Goal: Communication & Community: Share content

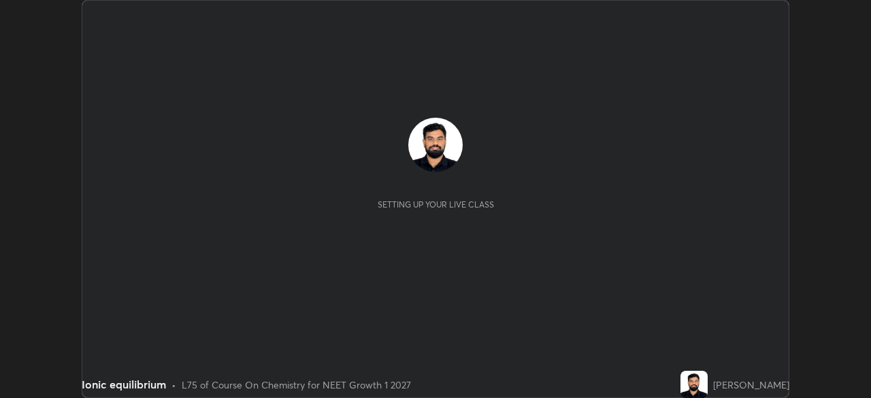
scroll to position [398, 870]
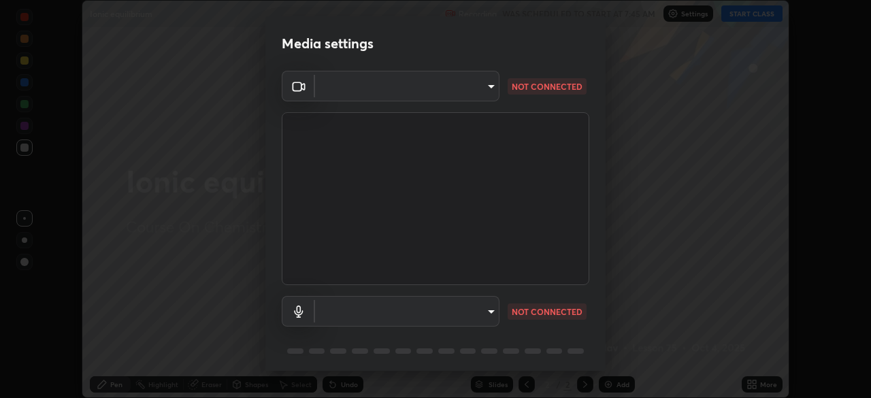
type input "81d67754d0be21893deea5dca0366767d6c8bb0d6168621a7b55846f4f3c8ac0"
type input "default"
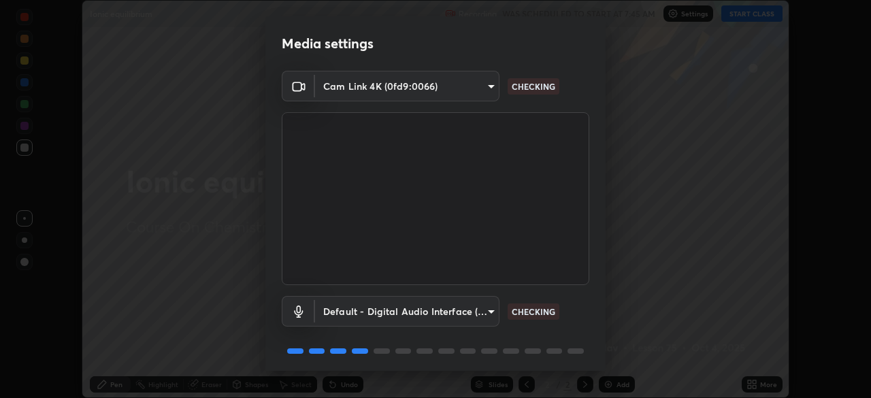
click at [470, 86] on body "Erase all Ionic equilibrium Recording WAS SCHEDULED TO START AT 7:45 AM Setting…" at bounding box center [435, 199] width 871 height 398
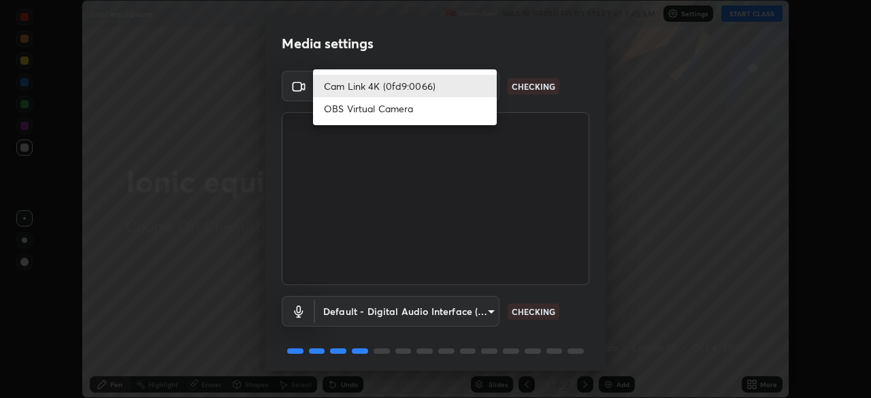
click at [425, 110] on li "OBS Virtual Camera" at bounding box center [405, 108] width 184 height 22
type input "150ce54b6659d6facffdc1d488e586a8afcf012d443804c7c5fd1c8fc4ffae65"
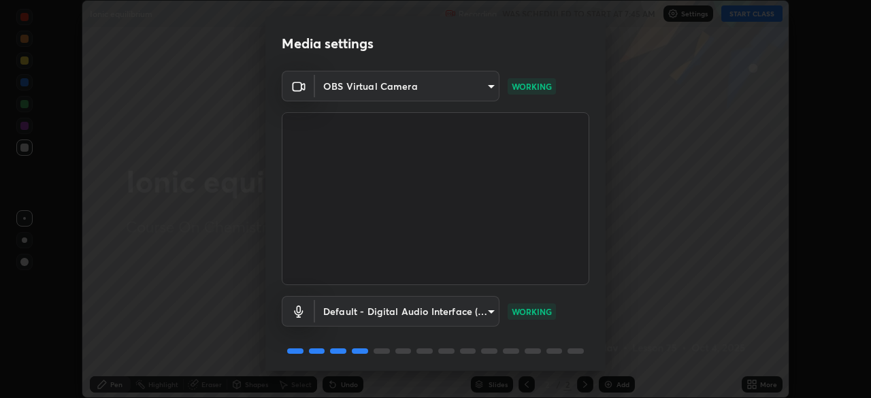
scroll to position [48, 0]
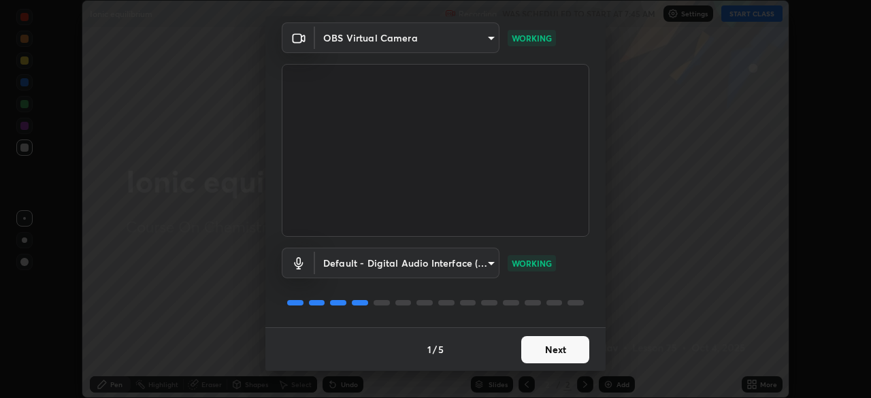
click at [562, 340] on button "Next" at bounding box center [555, 349] width 68 height 27
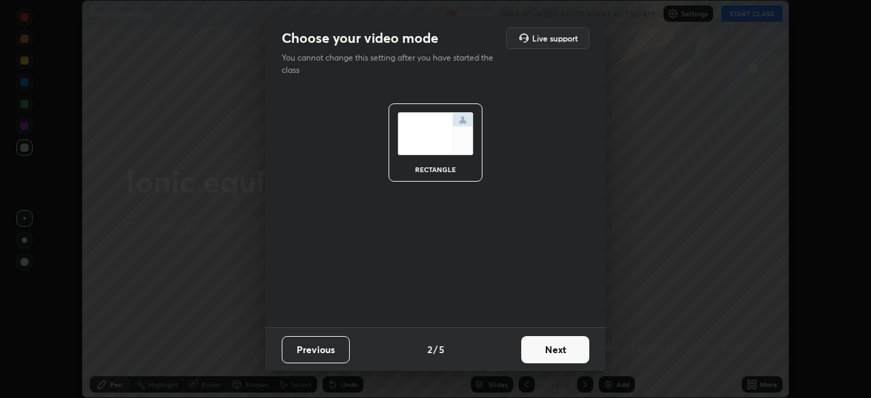
click at [556, 353] on button "Next" at bounding box center [555, 349] width 68 height 27
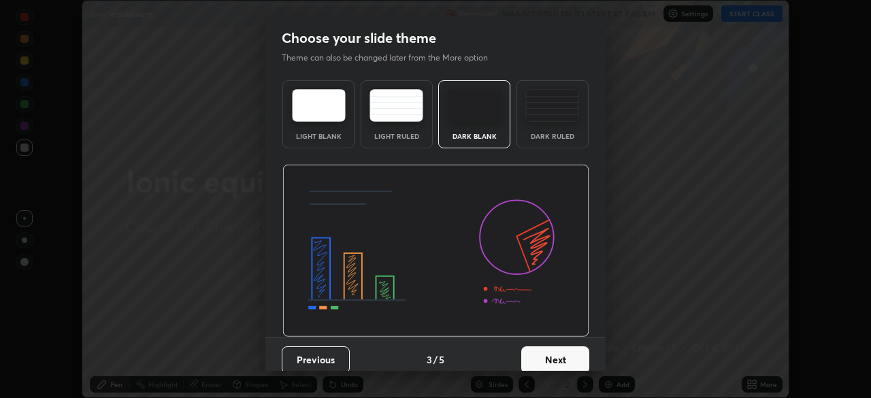
click at [568, 138] on div "Dark Ruled" at bounding box center [552, 136] width 54 height 7
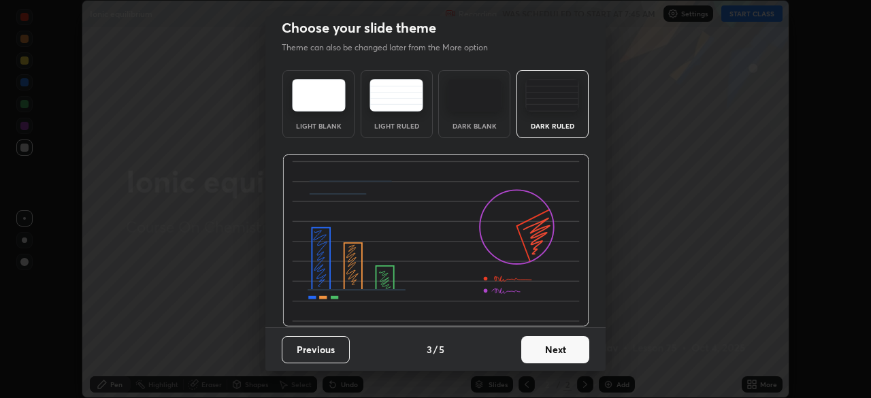
click at [557, 350] on button "Next" at bounding box center [555, 349] width 68 height 27
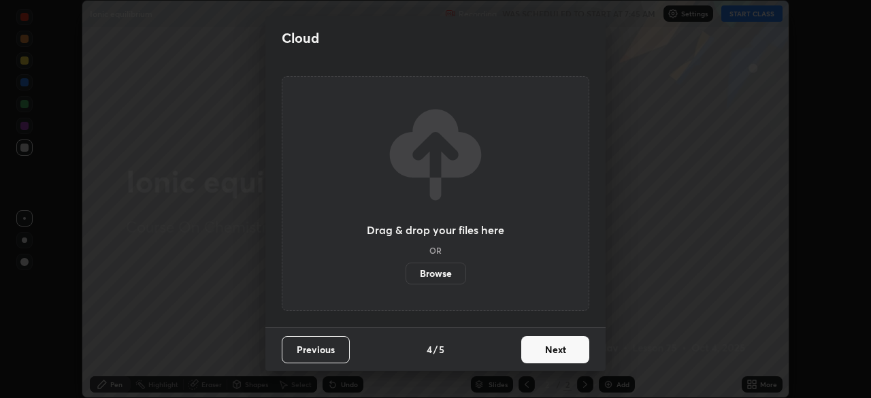
click at [555, 350] on button "Next" at bounding box center [555, 349] width 68 height 27
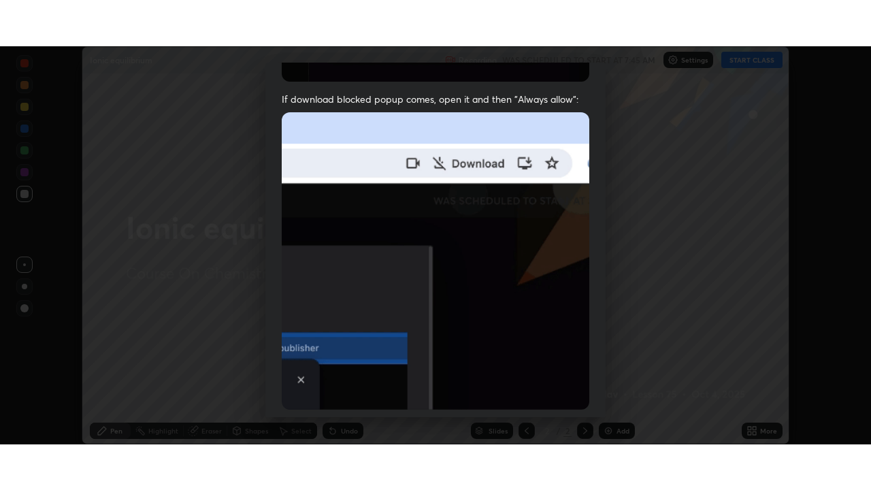
scroll to position [326, 0]
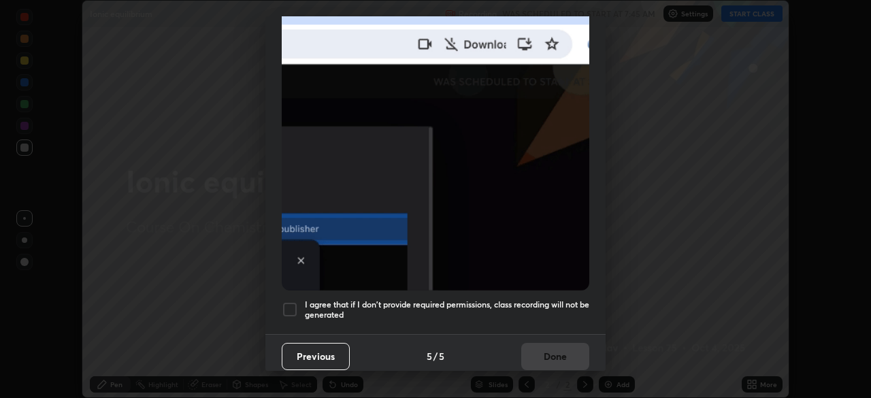
click at [553, 308] on h5 "I agree that if I don't provide required permissions, class recording will not …" at bounding box center [447, 309] width 284 height 21
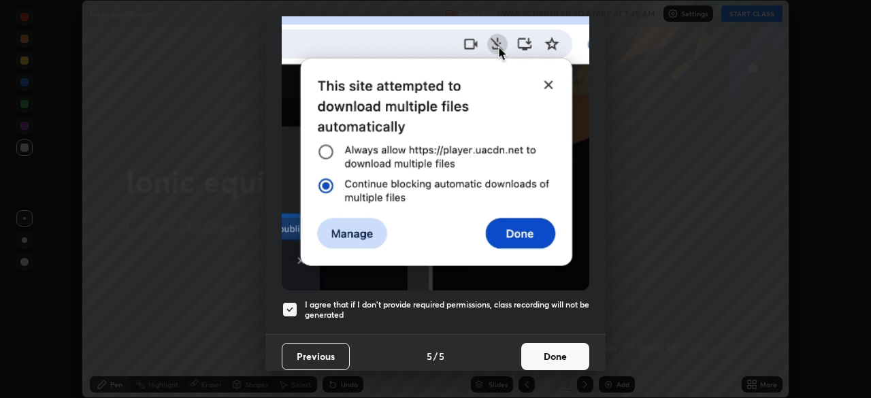
click at [554, 346] on button "Done" at bounding box center [555, 356] width 68 height 27
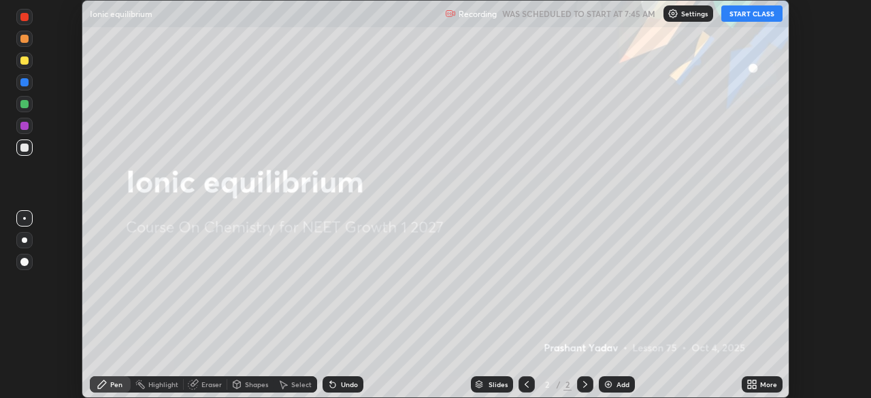
click at [755, 18] on button "START CLASS" at bounding box center [751, 13] width 61 height 16
click at [754, 382] on icon at bounding box center [754, 381] width 3 height 3
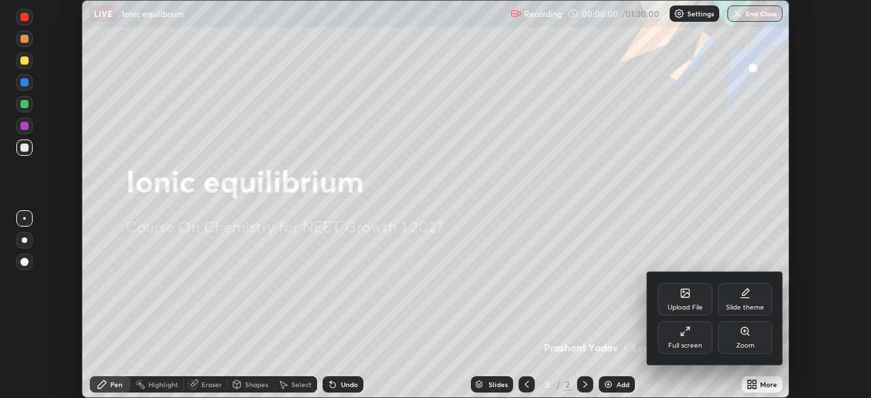
click at [681, 339] on div "Full screen" at bounding box center [685, 337] width 54 height 33
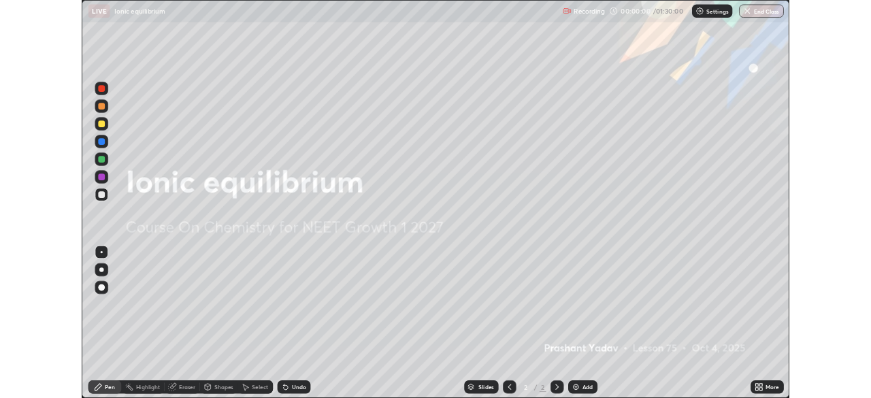
scroll to position [490, 871]
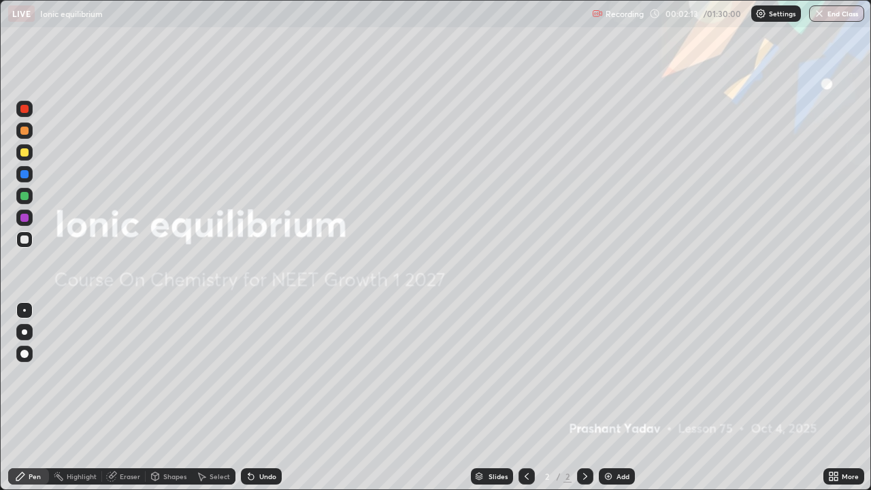
click at [617, 397] on div "Add" at bounding box center [623, 476] width 13 height 7
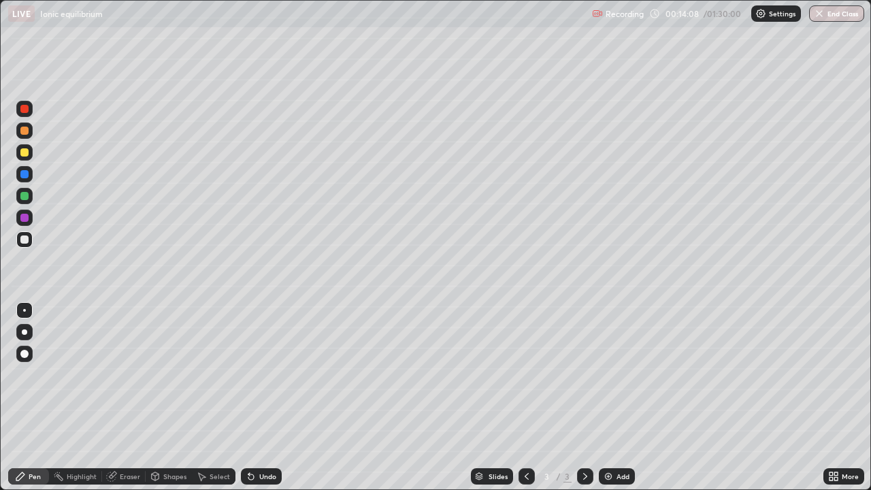
click at [610, 397] on img at bounding box center [608, 476] width 11 height 11
click at [260, 397] on div "Undo" at bounding box center [267, 476] width 17 height 7
click at [616, 397] on div "Add" at bounding box center [617, 476] width 36 height 16
click at [259, 397] on div "Undo" at bounding box center [267, 476] width 17 height 7
click at [263, 397] on div "Undo" at bounding box center [267, 476] width 17 height 7
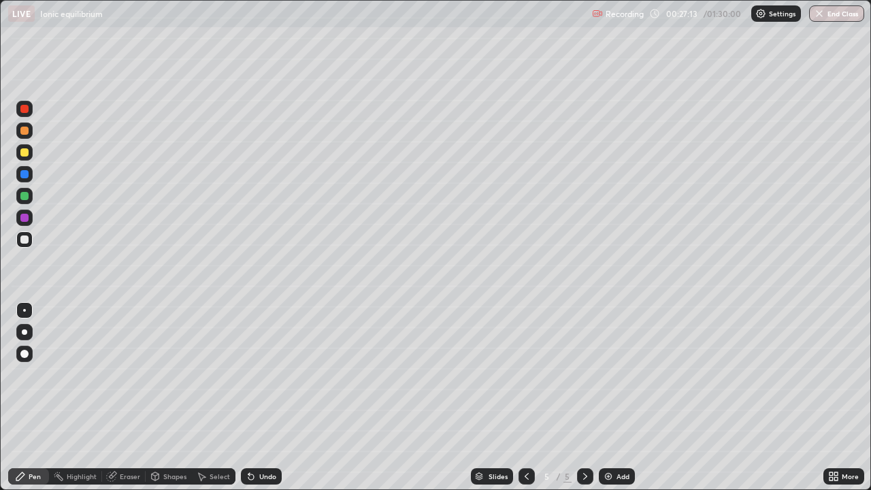
click at [263, 397] on div "Undo" at bounding box center [267, 476] width 17 height 7
click at [270, 397] on div "Undo" at bounding box center [261, 476] width 41 height 16
click at [269, 397] on div "Undo" at bounding box center [267, 476] width 17 height 7
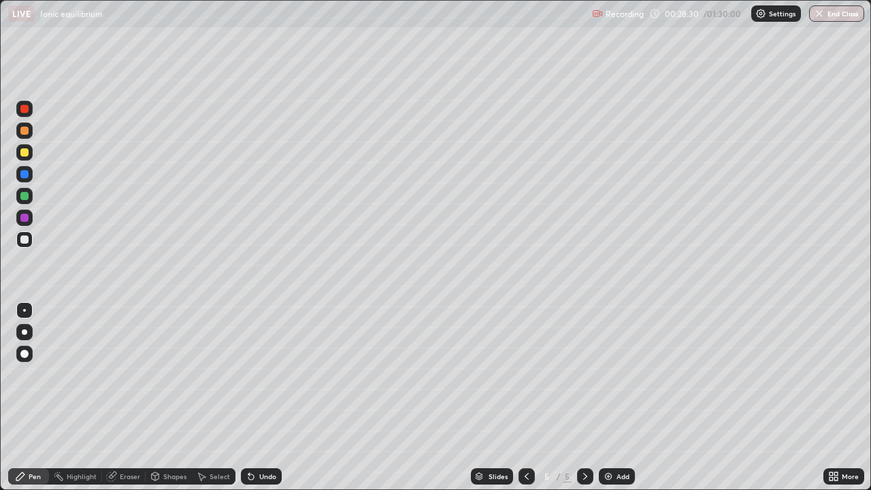
click at [261, 397] on div "Undo" at bounding box center [267, 476] width 17 height 7
click at [265, 397] on div "Undo" at bounding box center [261, 476] width 41 height 16
click at [276, 397] on div "Undo" at bounding box center [261, 476] width 41 height 16
click at [259, 397] on div "Undo" at bounding box center [267, 476] width 17 height 7
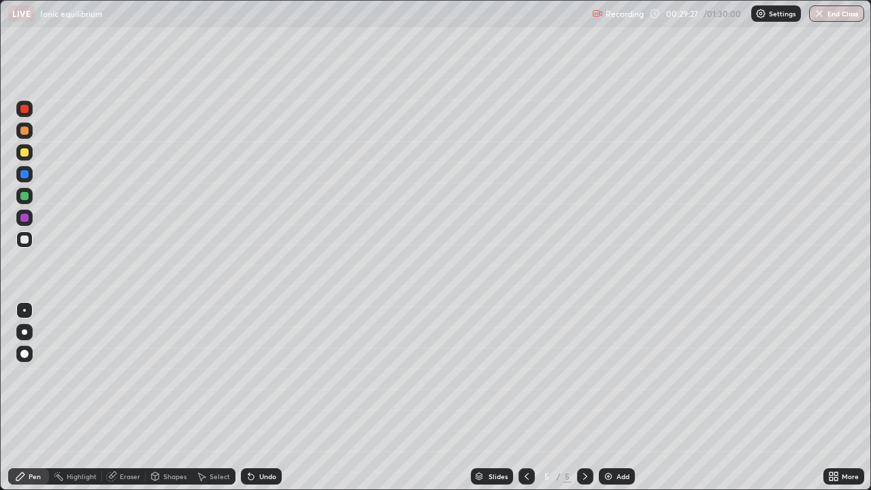
click at [248, 397] on icon at bounding box center [248, 473] width 1 height 1
click at [256, 397] on div "Undo" at bounding box center [261, 476] width 41 height 16
click at [623, 397] on div "Add" at bounding box center [623, 476] width 13 height 7
click at [271, 397] on div "Undo" at bounding box center [267, 476] width 17 height 7
click at [264, 397] on div "Undo" at bounding box center [267, 476] width 17 height 7
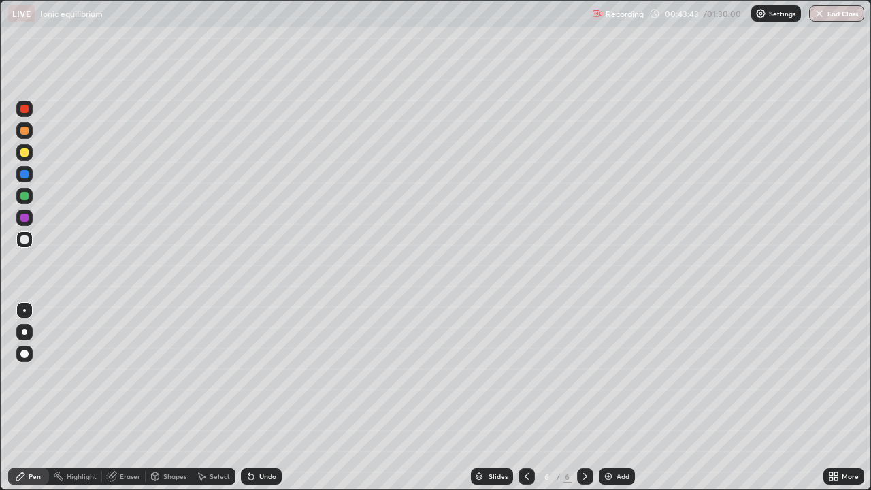
click at [266, 397] on div "Undo" at bounding box center [261, 476] width 41 height 16
click at [617, 397] on div "Add" at bounding box center [623, 476] width 13 height 7
click at [261, 397] on div "Undo" at bounding box center [267, 476] width 17 height 7
click at [253, 397] on div "Undo" at bounding box center [261, 476] width 41 height 16
click at [621, 397] on div "Add" at bounding box center [623, 476] width 13 height 7
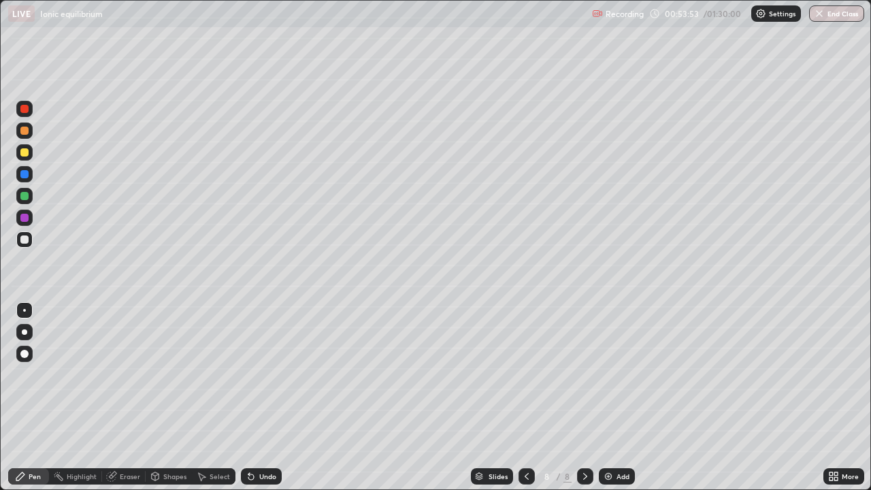
click at [257, 397] on div "Undo" at bounding box center [261, 476] width 41 height 16
click at [266, 397] on div "Undo" at bounding box center [261, 476] width 41 height 16
click at [261, 397] on div "Undo" at bounding box center [267, 476] width 17 height 7
click at [258, 397] on div "Undo" at bounding box center [261, 476] width 41 height 16
click at [257, 397] on div "Undo" at bounding box center [261, 476] width 41 height 16
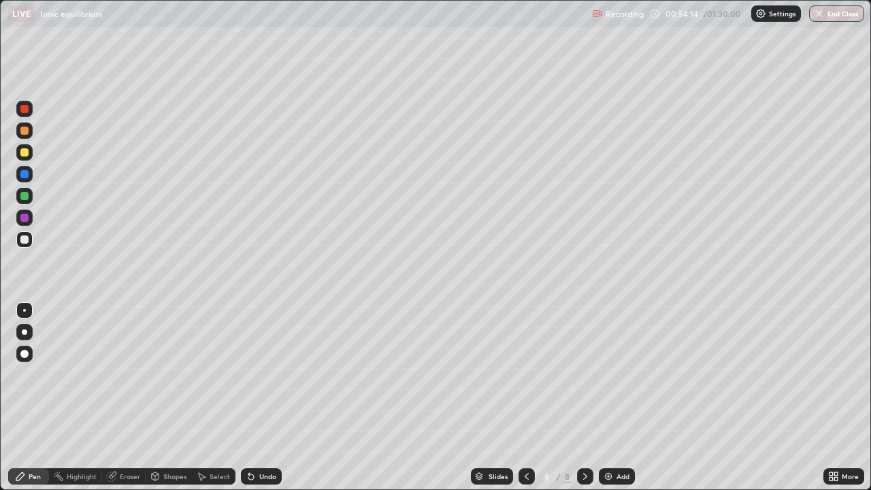
click at [253, 397] on div "Undo" at bounding box center [261, 476] width 41 height 16
click at [247, 397] on icon at bounding box center [251, 476] width 11 height 11
click at [613, 397] on div "Add" at bounding box center [617, 476] width 36 height 16
click at [268, 397] on div "Undo" at bounding box center [261, 476] width 41 height 16
click at [263, 397] on div "Undo" at bounding box center [261, 476] width 41 height 16
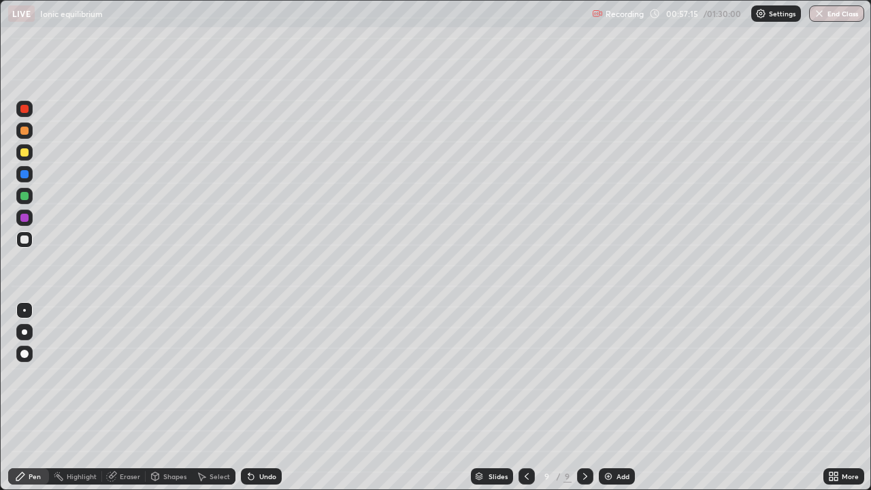
click at [265, 397] on div "Undo" at bounding box center [261, 476] width 41 height 16
click at [258, 397] on div "Undo" at bounding box center [261, 476] width 41 height 16
click at [259, 397] on div "Undo" at bounding box center [261, 476] width 41 height 16
click at [274, 397] on div "Undo" at bounding box center [261, 476] width 41 height 16
click at [264, 397] on div "Undo" at bounding box center [267, 476] width 17 height 7
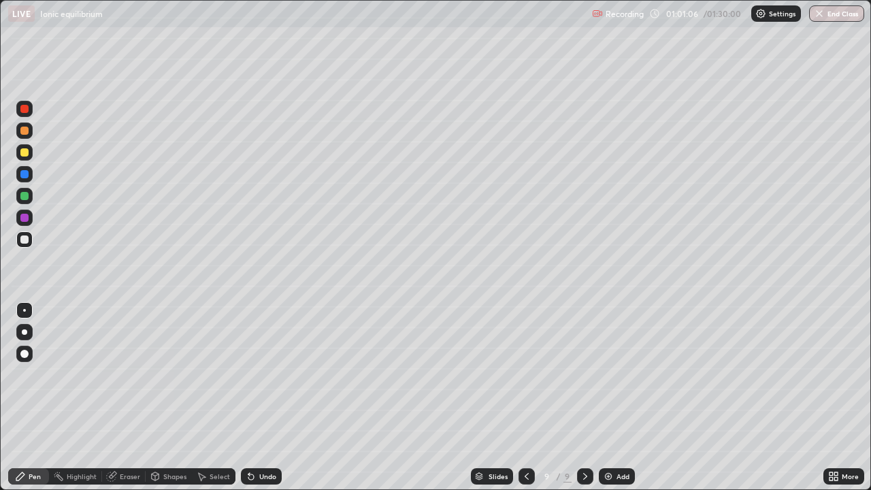
click at [260, 397] on div "Undo" at bounding box center [261, 476] width 41 height 16
click at [261, 397] on div "Undo" at bounding box center [267, 476] width 17 height 7
click at [270, 397] on div "Undo" at bounding box center [267, 476] width 17 height 7
click at [131, 397] on div "Eraser" at bounding box center [130, 476] width 20 height 7
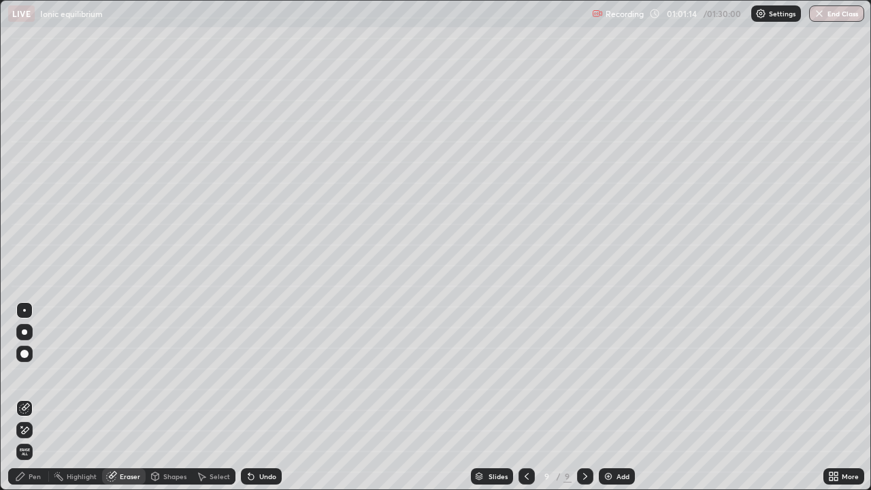
click at [29, 397] on div "Pen" at bounding box center [28, 476] width 41 height 16
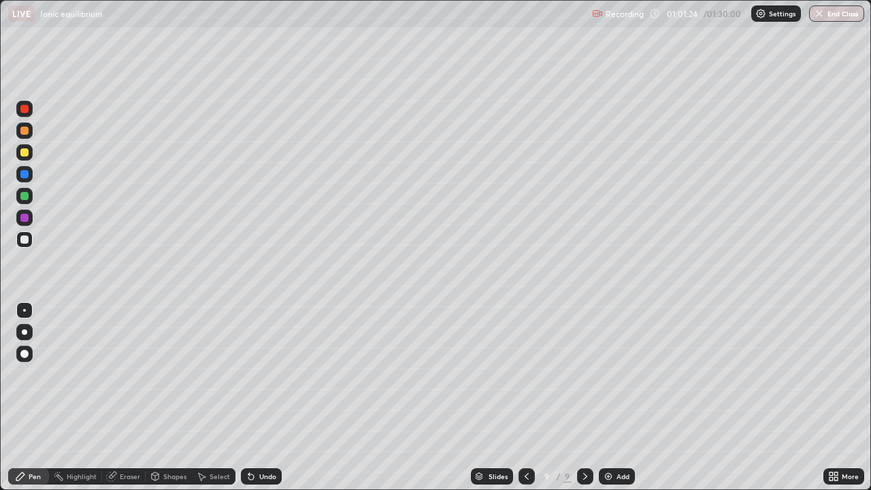
click at [263, 397] on div "Undo" at bounding box center [267, 476] width 17 height 7
click at [617, 397] on div "Add" at bounding box center [617, 476] width 36 height 16
click at [259, 397] on div "Undo" at bounding box center [267, 476] width 17 height 7
click at [612, 397] on img at bounding box center [608, 476] width 11 height 11
click at [525, 397] on icon at bounding box center [526, 476] width 11 height 11
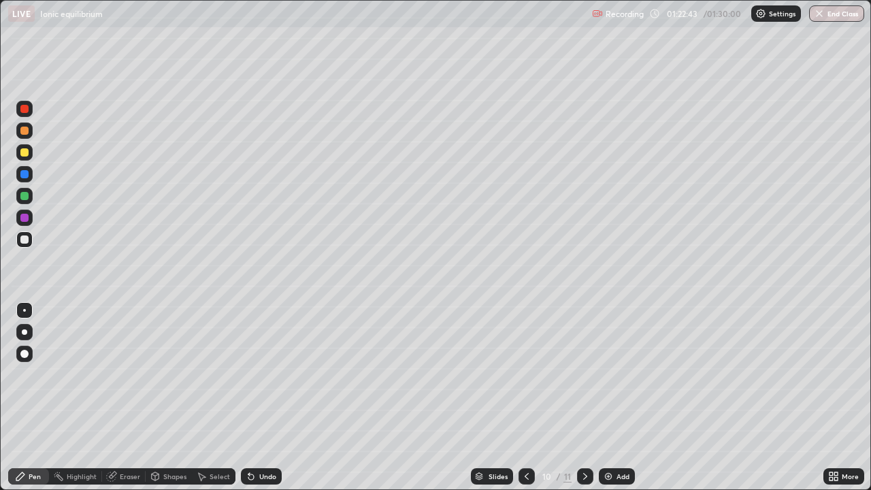
click at [836, 10] on button "End Class" at bounding box center [836, 13] width 55 height 16
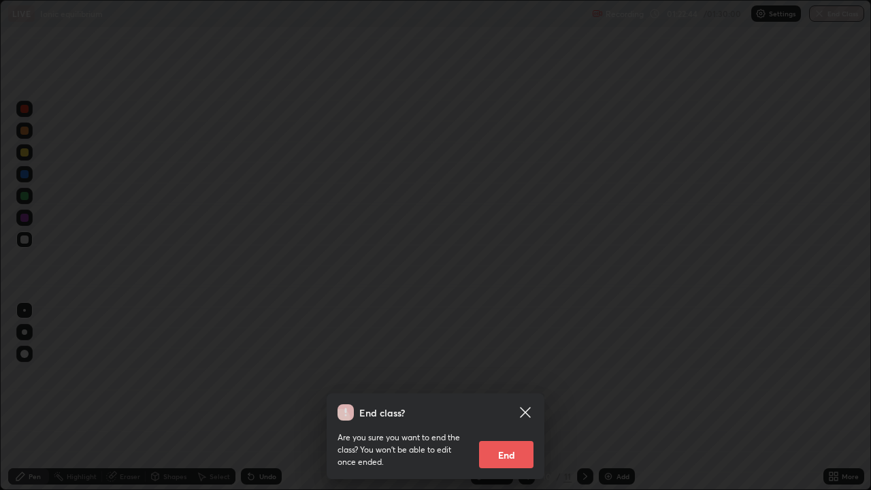
click at [514, 397] on button "End" at bounding box center [506, 454] width 54 height 27
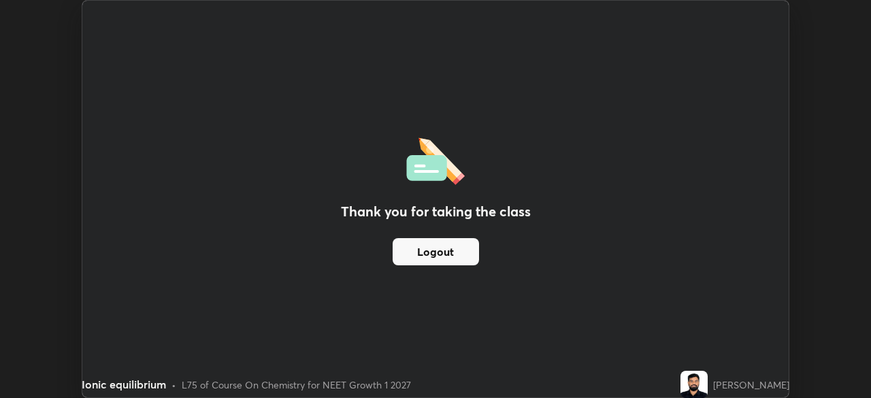
scroll to position [67658, 67185]
